Goal: Information Seeking & Learning: Learn about a topic

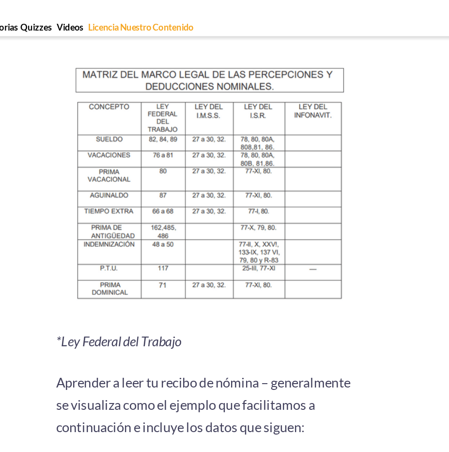
scroll to position [1142, 0]
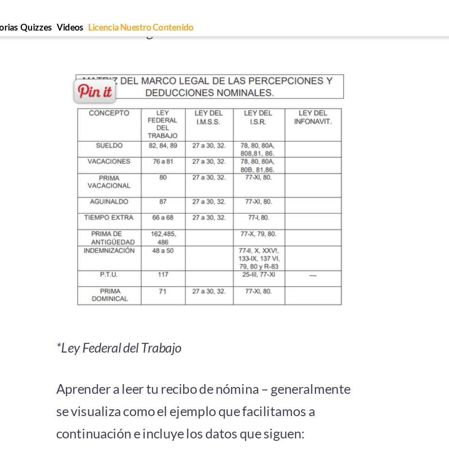
click at [264, 191] on img at bounding box center [179, 124] width 201 height 168
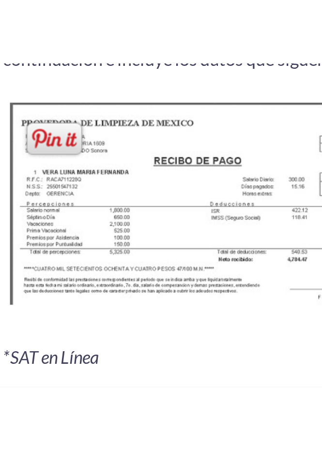
scroll to position [1193, 0]
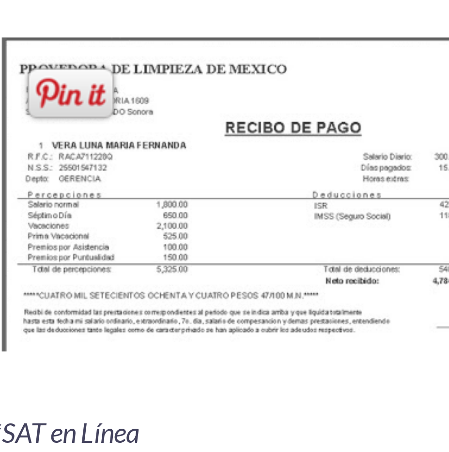
click at [139, 269] on img at bounding box center [179, 306] width 201 height 109
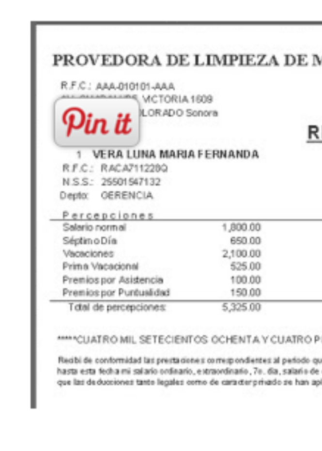
click at [86, 173] on img at bounding box center [161, 158] width 249 height 135
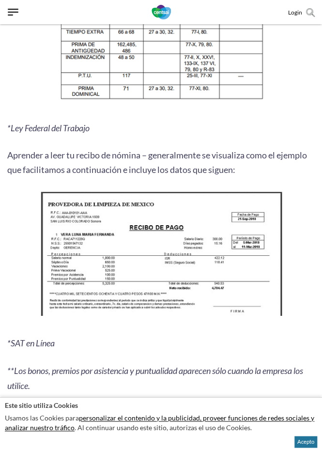
scroll to position [1095, 0]
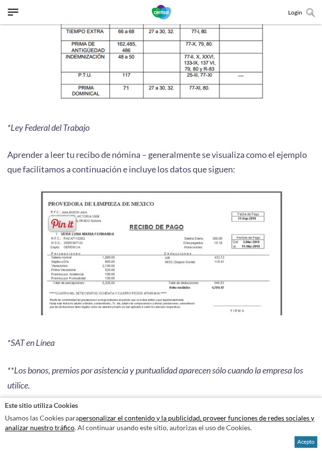
click at [99, 310] on img at bounding box center [161, 255] width 249 height 135
click at [60, 230] on span at bounding box center [62, 224] width 31 height 20
